Goal: Task Accomplishment & Management: Use online tool/utility

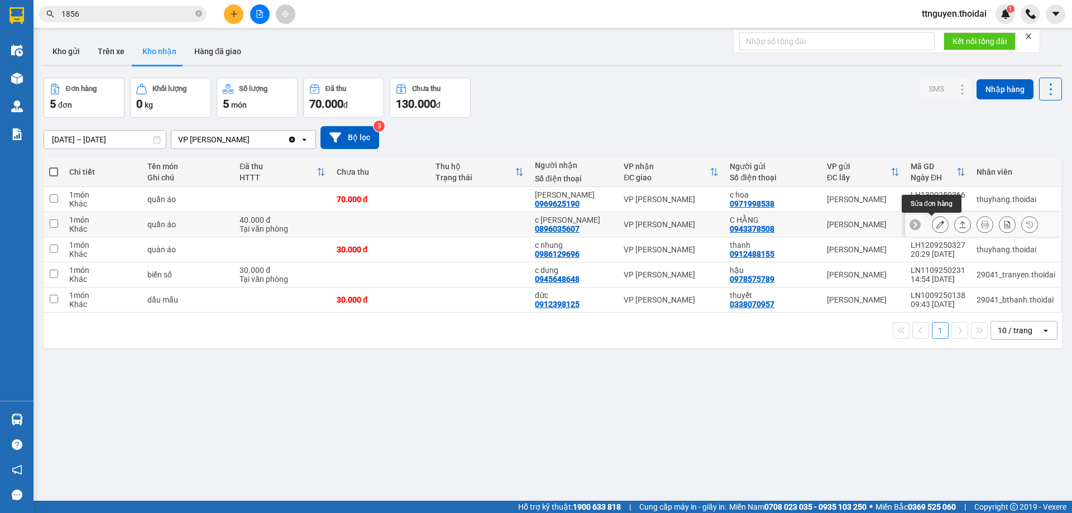
click at [936, 223] on icon at bounding box center [940, 225] width 8 height 8
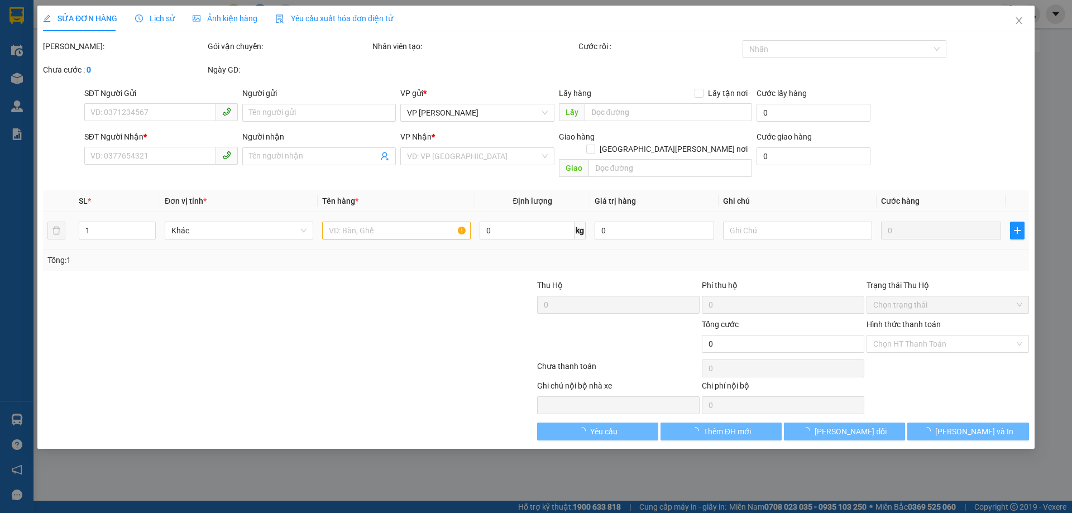
type input "0943378508"
type input "C HẰNG"
type input "0896035607"
type input "c [PERSON_NAME]"
type input "40.000"
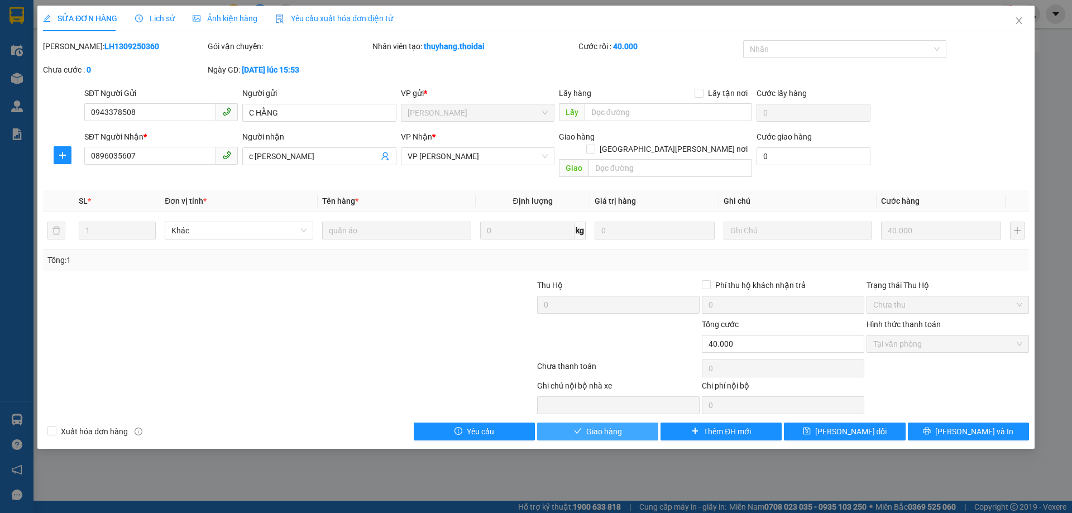
click at [624, 423] on button "Giao hàng" at bounding box center [597, 432] width 121 height 18
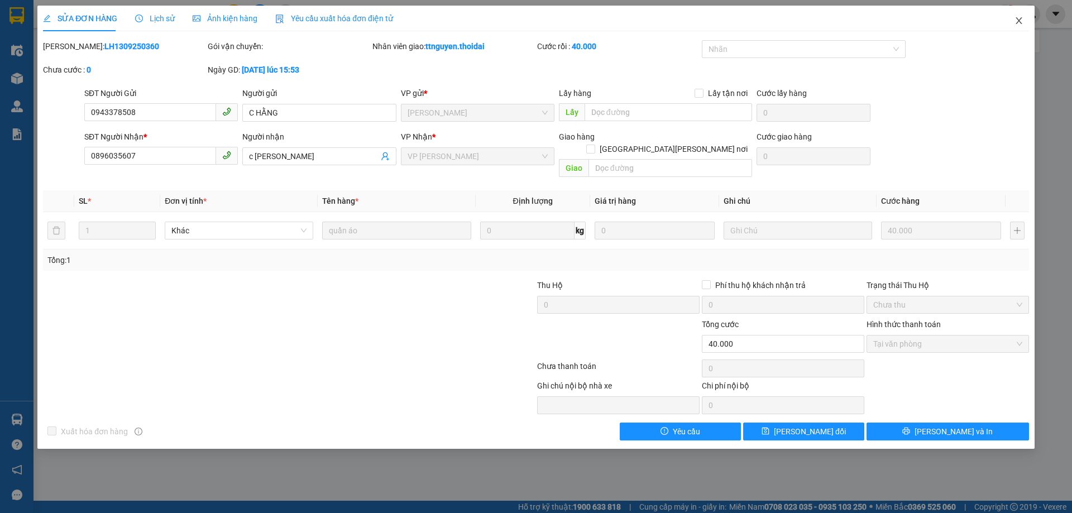
click at [1017, 22] on icon "close" at bounding box center [1019, 20] width 9 height 9
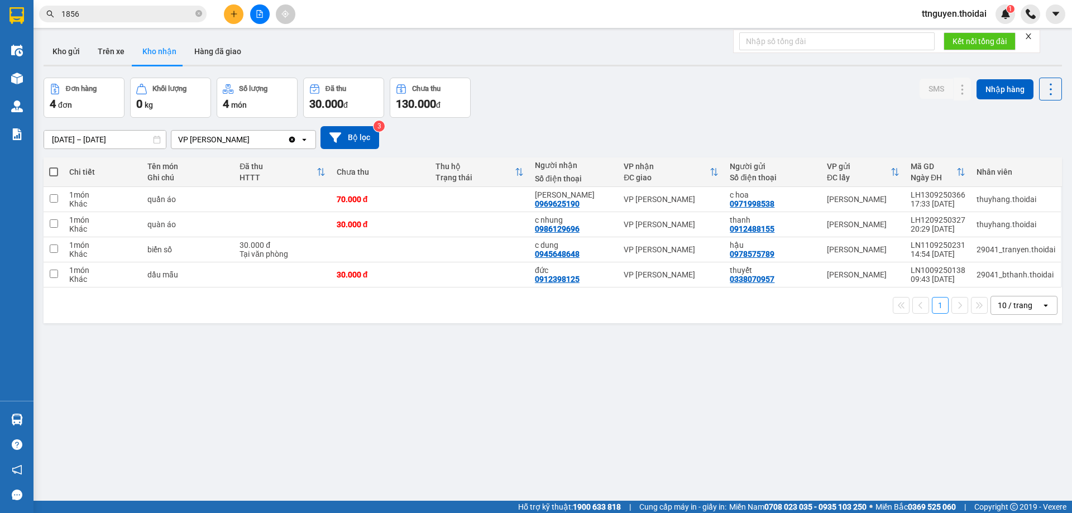
click at [947, 9] on span "ttnguyen.thoidai" at bounding box center [954, 14] width 83 height 14
click at [939, 33] on span "Đăng xuất" at bounding box center [958, 34] width 61 height 12
